Goal: Check status: Check status

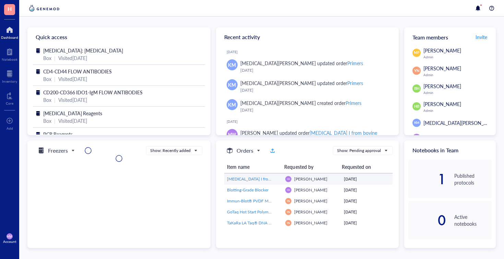
click at [247, 178] on span "Deoxyribonuclease I from bovine pancreas,Type IV, lyophilized powder, ≥2,000 Ku…" at bounding box center [319, 179] width 184 height 6
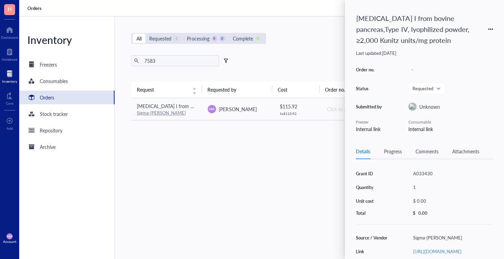
click at [247, 178] on div "Request Requested by Cost Order no. Status Action Deoxyribonuclease I from bovi…" at bounding box center [308, 153] width 355 height 145
